Goal: Transaction & Acquisition: Purchase product/service

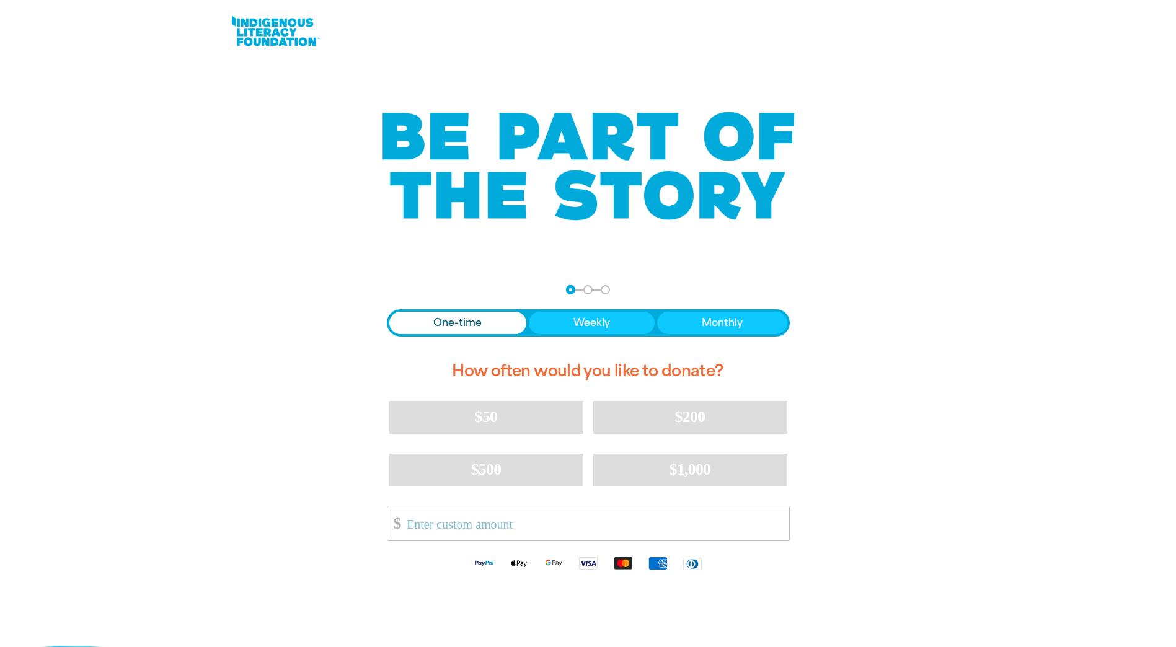
click at [460, 325] on span "One-time" at bounding box center [457, 323] width 48 height 15
click at [510, 523] on input "Other Amount" at bounding box center [593, 523] width 391 height 34
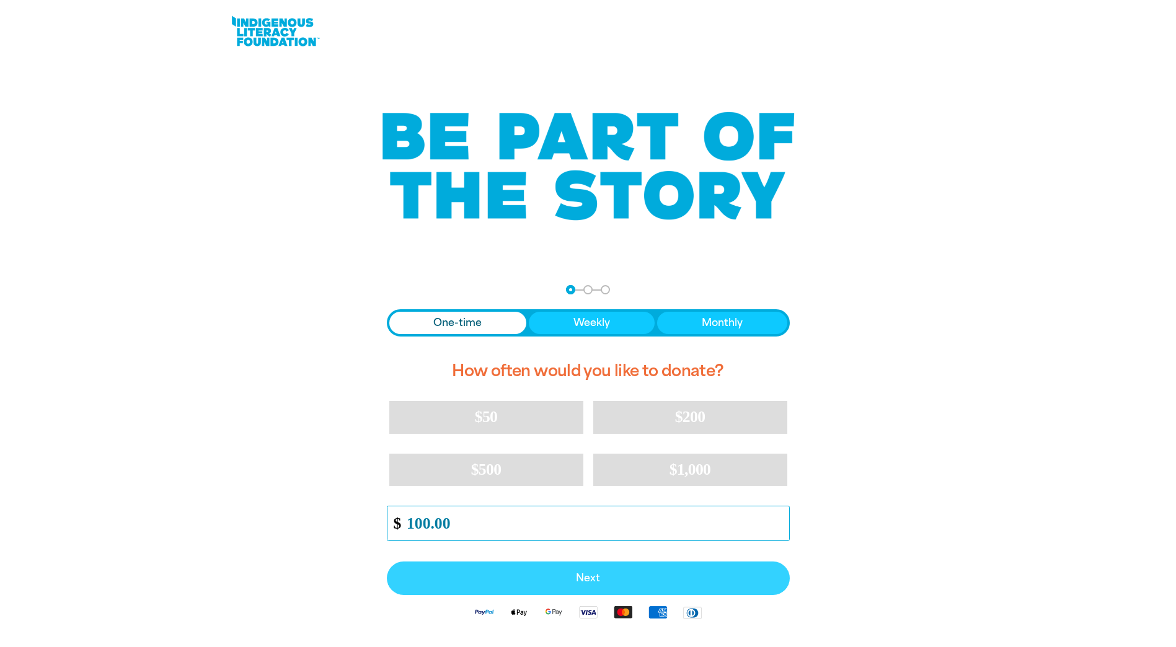
type input "100.00"
click at [575, 572] on button "Next" at bounding box center [588, 578] width 403 height 33
select select "AU"
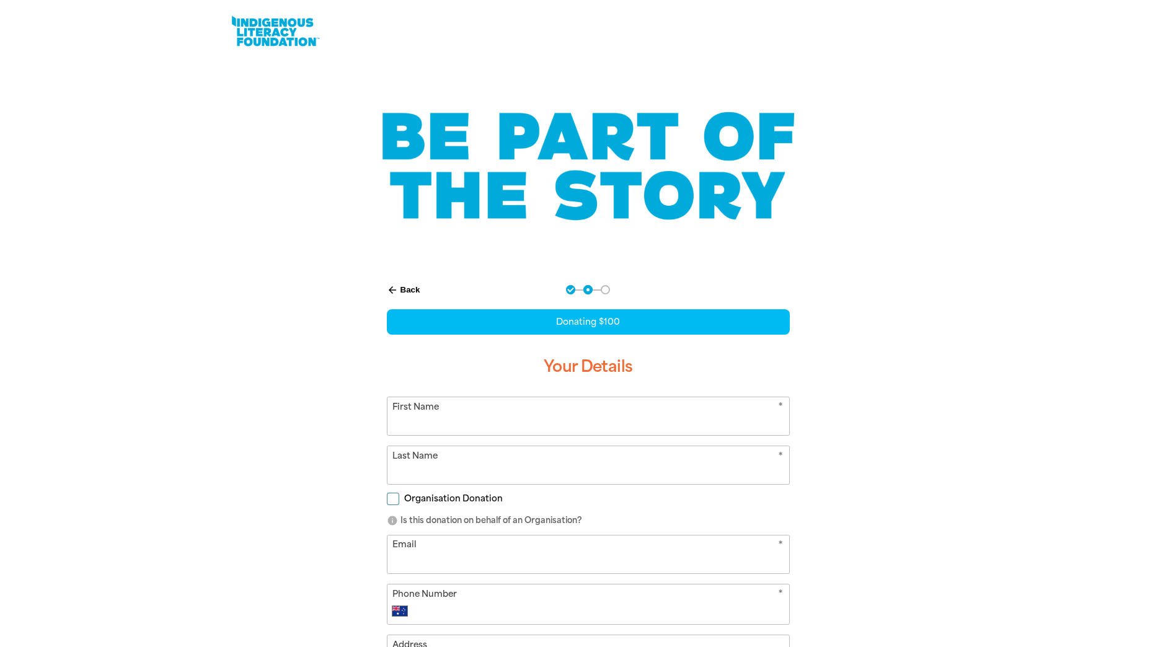
click at [515, 417] on input "First Name" at bounding box center [588, 416] width 402 height 38
type input "Barbara"
type input "{"
type input "Prior"
click at [654, 516] on p "info Is this donation on behalf of an Organisation?" at bounding box center [588, 521] width 403 height 12
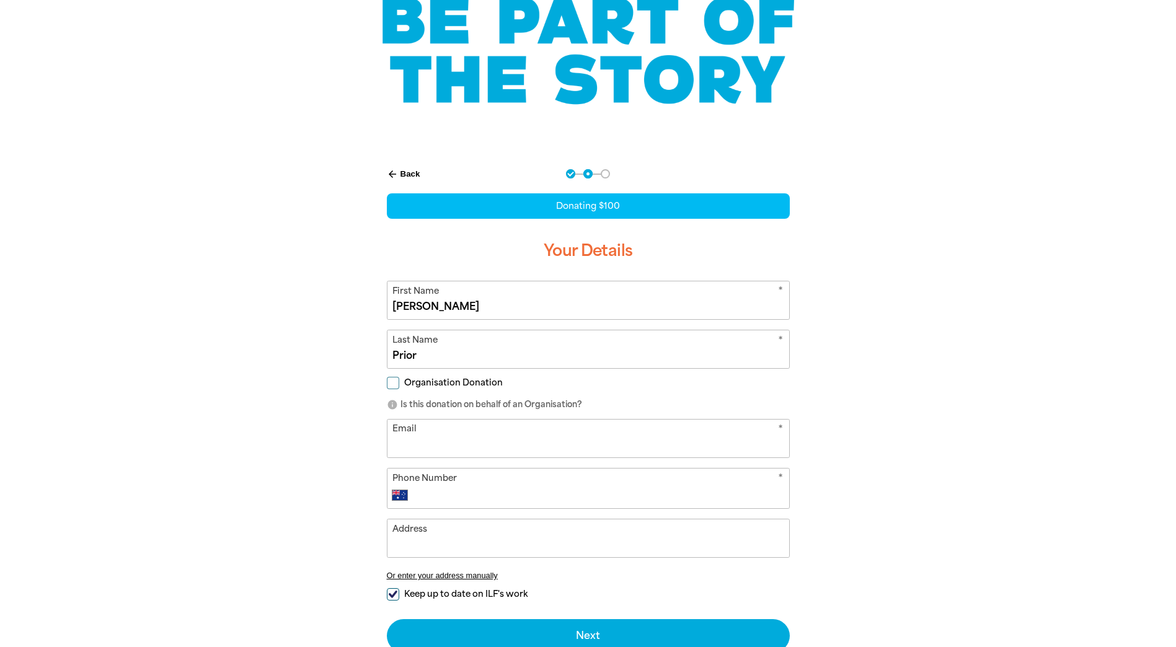
scroll to position [124, 0]
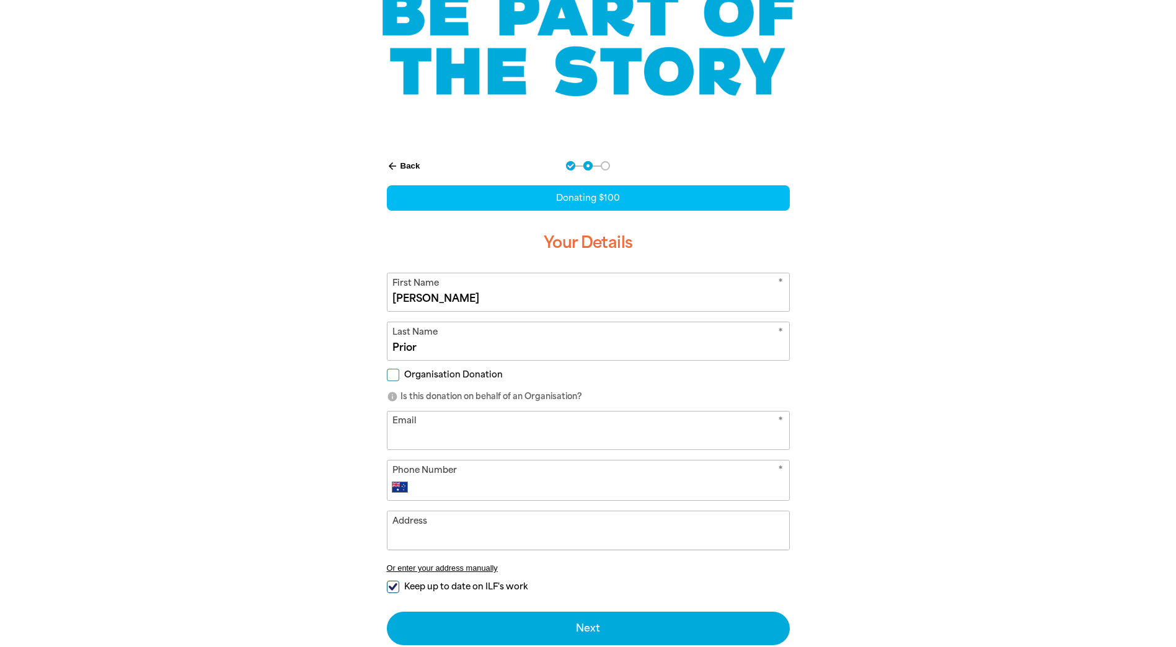
click at [457, 524] on input "Address" at bounding box center [588, 530] width 402 height 38
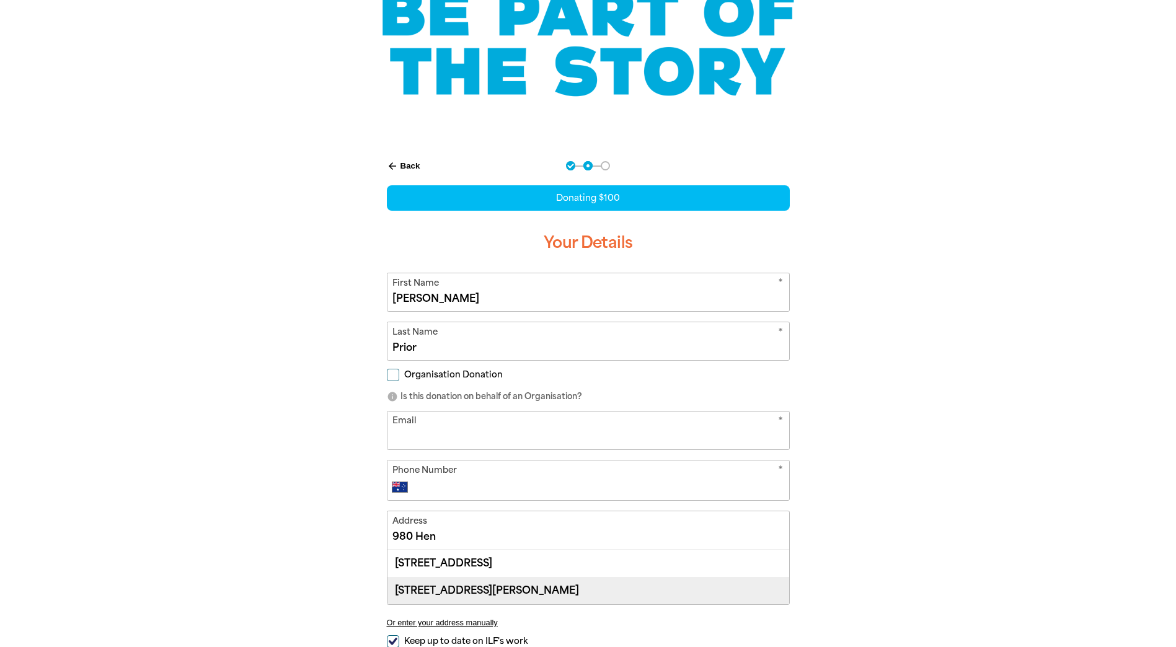
click at [473, 585] on div "980 Henry Lawson Drive, PADSTOW HEIGHTS NSW 2211" at bounding box center [588, 590] width 402 height 27
type input "980 Henry Lawson Drive, PADSTOW HEIGHTS NSW 2211"
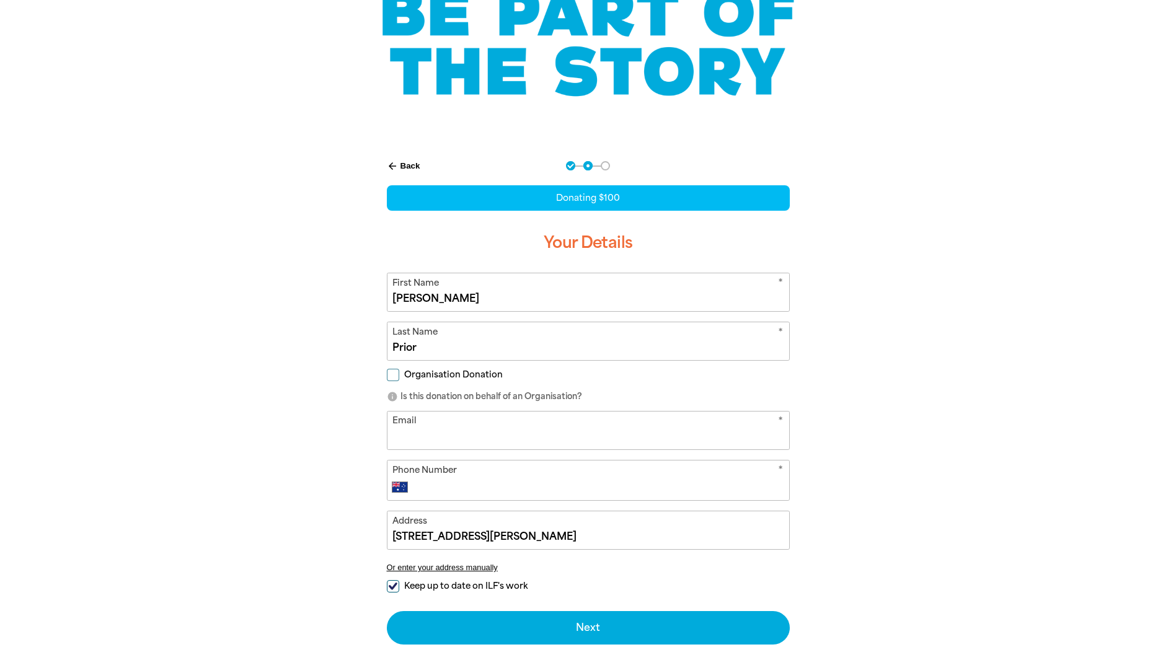
click at [392, 588] on input "Keep up to date on ILF's work" at bounding box center [393, 586] width 12 height 12
checkbox input "false"
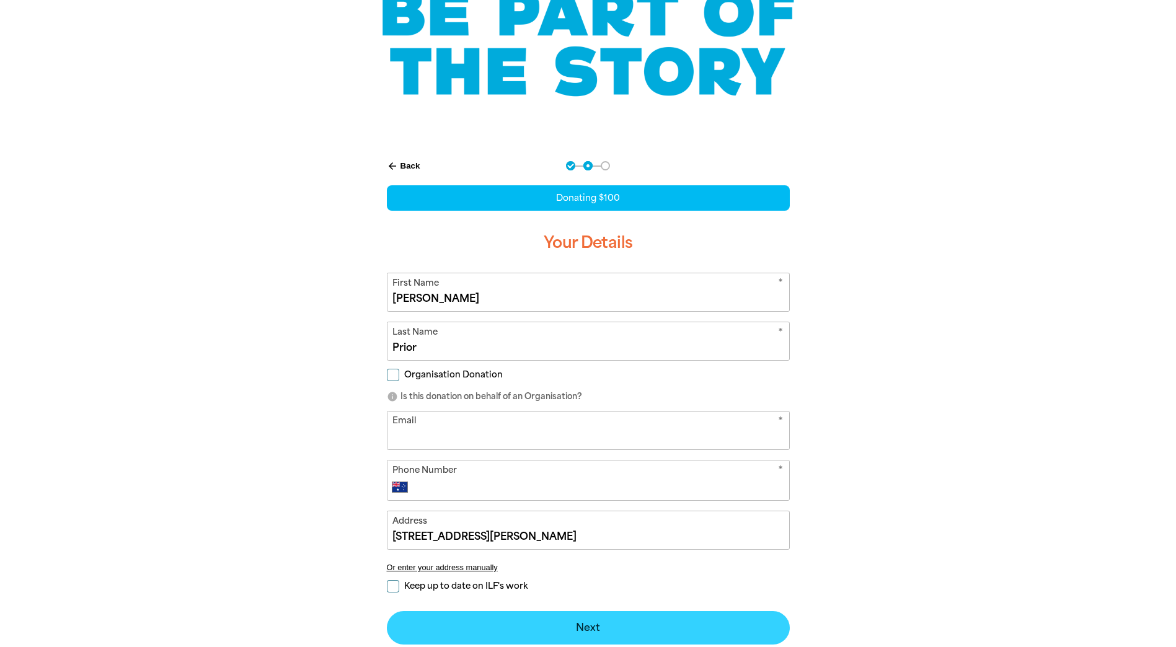
click at [567, 624] on button "Next chevron_right" at bounding box center [588, 627] width 403 height 33
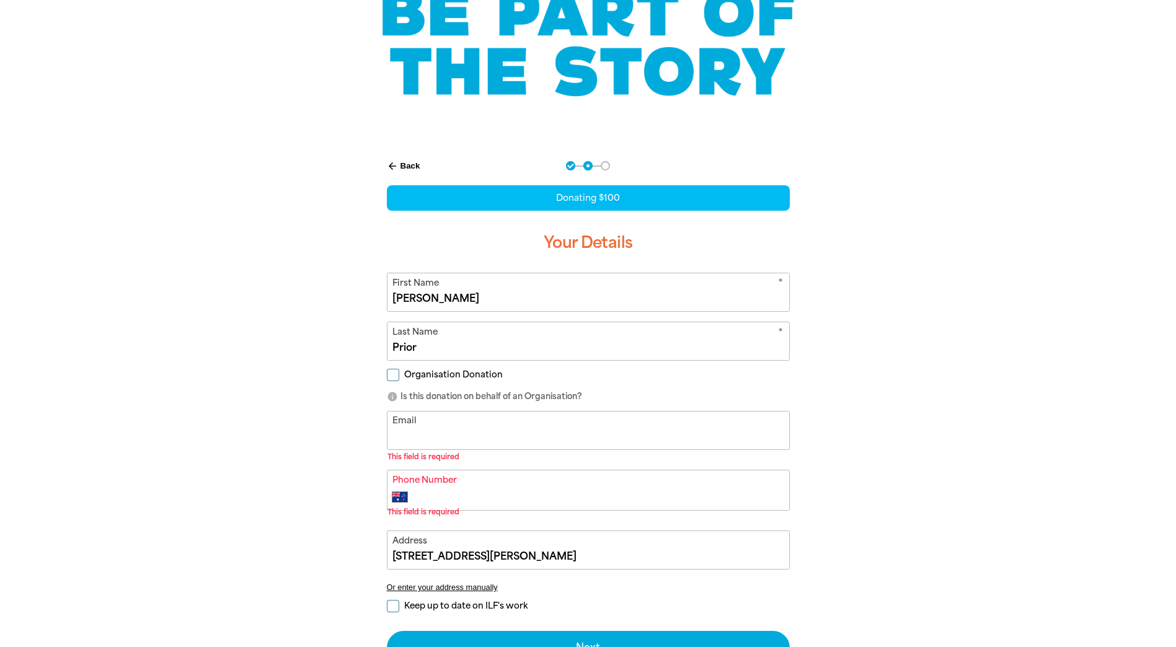
click at [429, 432] on input "Email" at bounding box center [588, 431] width 402 height 38
type input "barbara.prior@au.abb.com"
type input "+61 416 116 049"
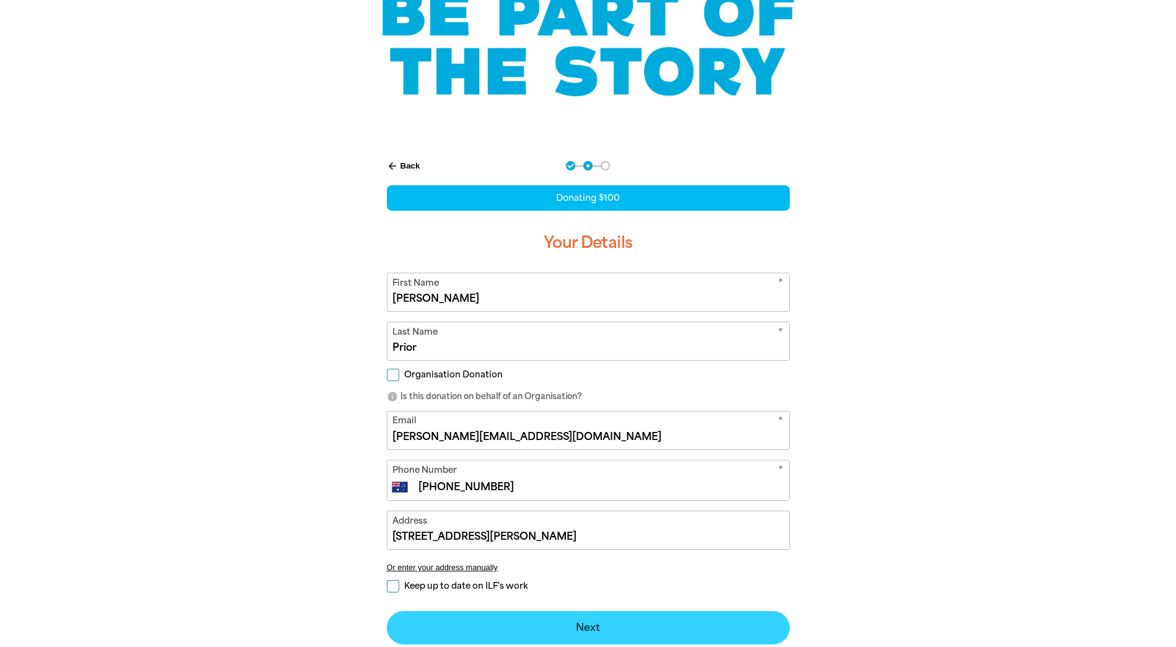
click at [599, 622] on button "Next chevron_right" at bounding box center [588, 627] width 403 height 33
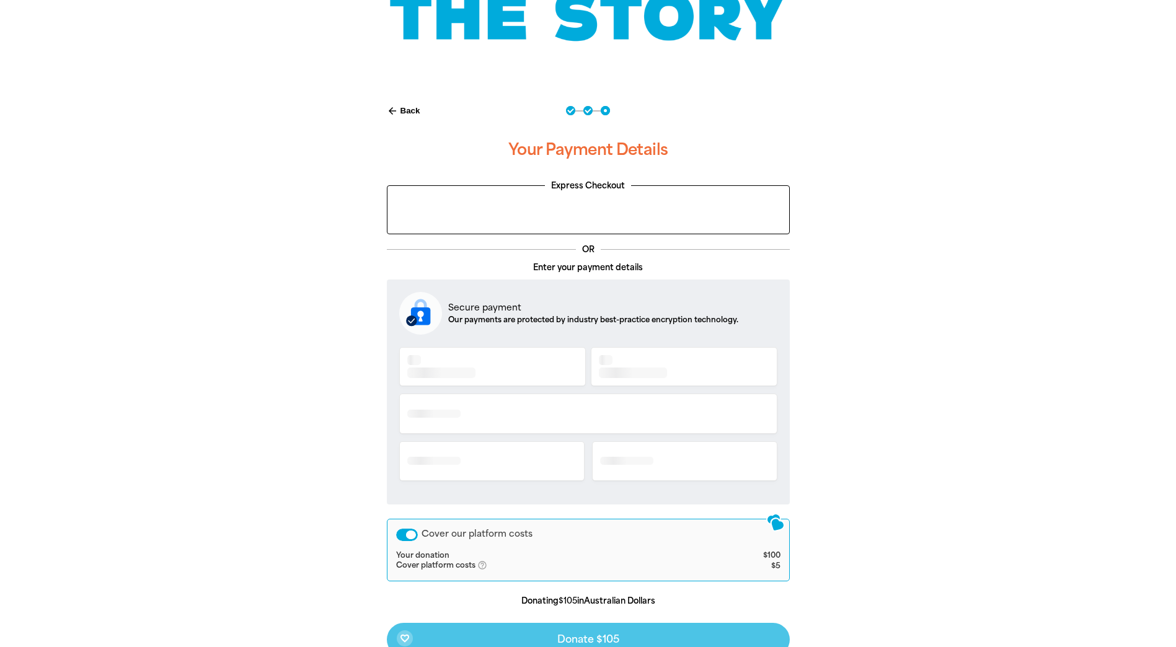
scroll to position [203, 0]
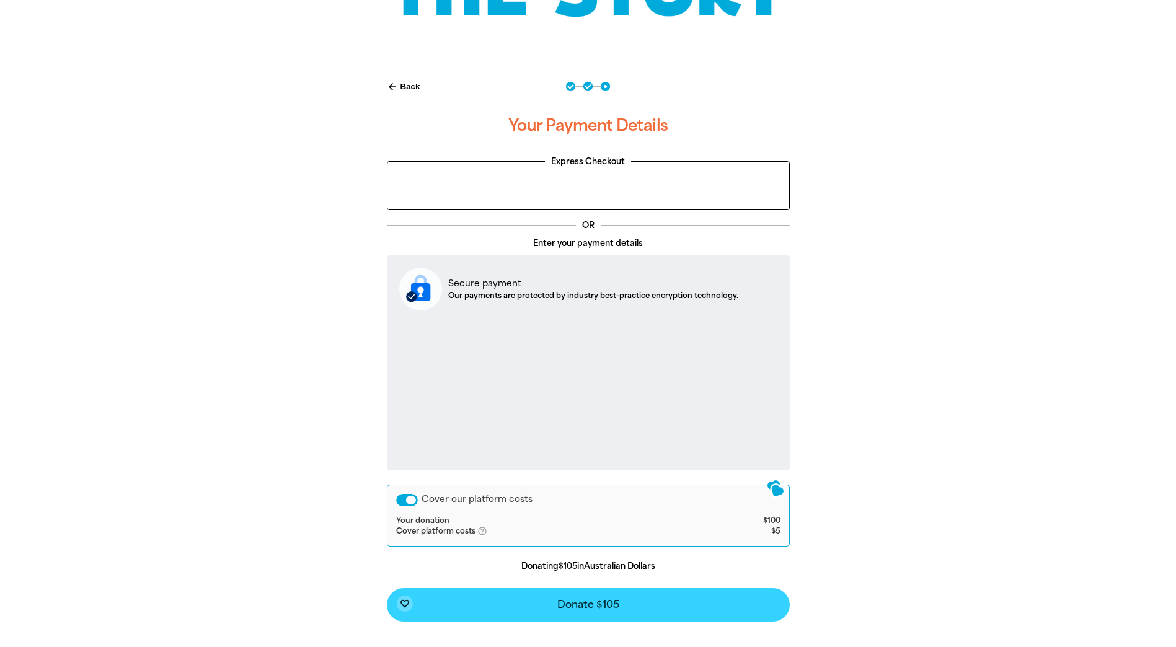
click at [578, 606] on span "Donate $105" at bounding box center [588, 605] width 62 height 10
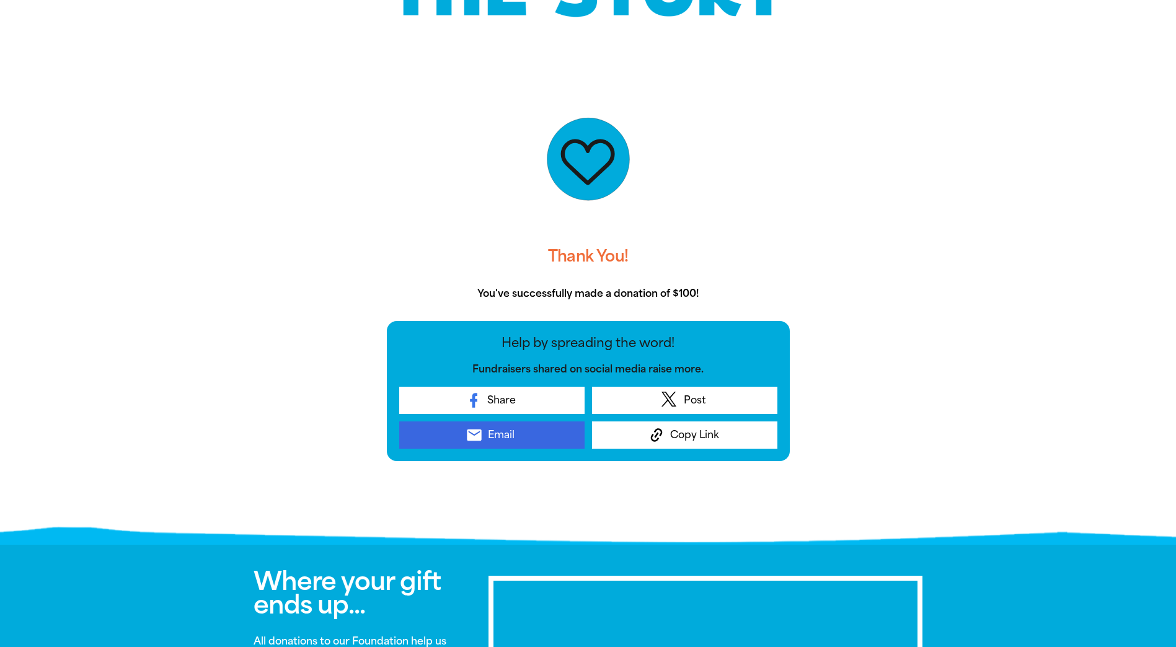
click at [506, 437] on span "Email" at bounding box center [501, 435] width 27 height 15
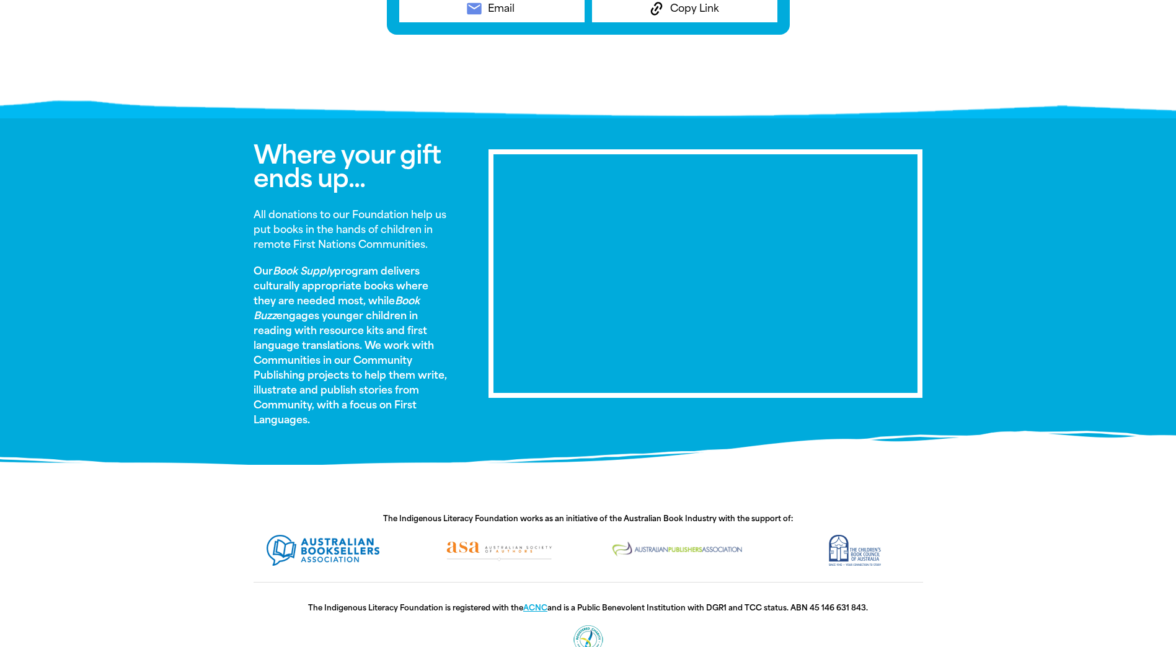
scroll to position [704, 0]
